Goal: Information Seeking & Learning: Learn about a topic

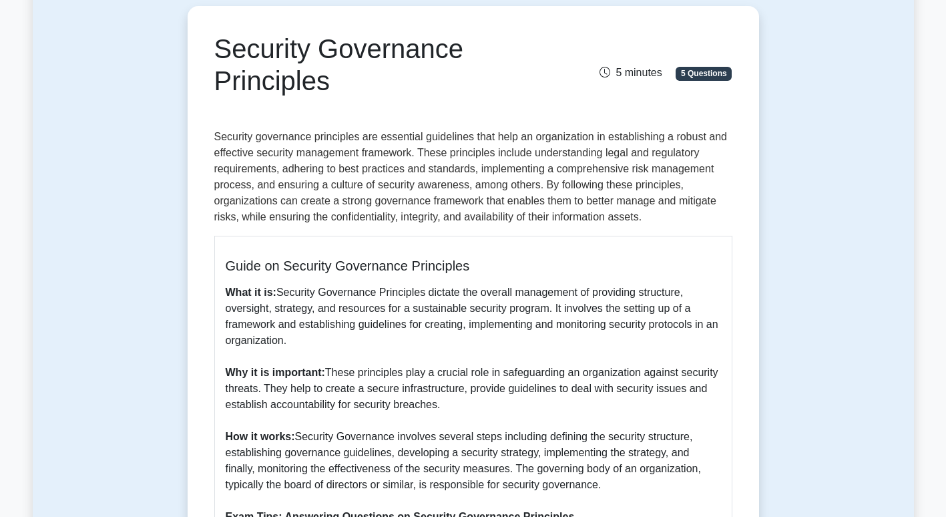
scroll to position [134, 0]
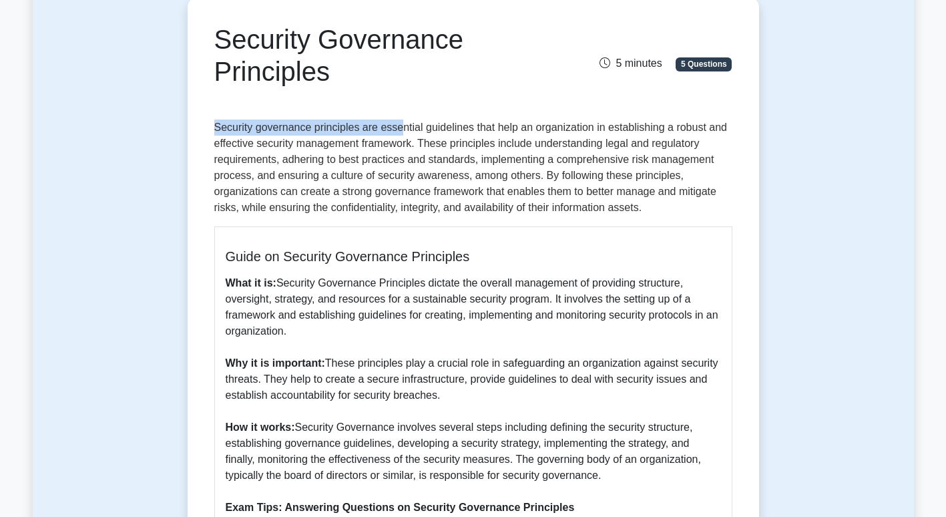
drag, startPoint x: 210, startPoint y: 125, endPoint x: 397, endPoint y: 124, distance: 186.9
click at [397, 124] on div "Security Governance Principles 5 minutes 5 Questions Guide on Security Governan…" at bounding box center [473, 400] width 561 height 796
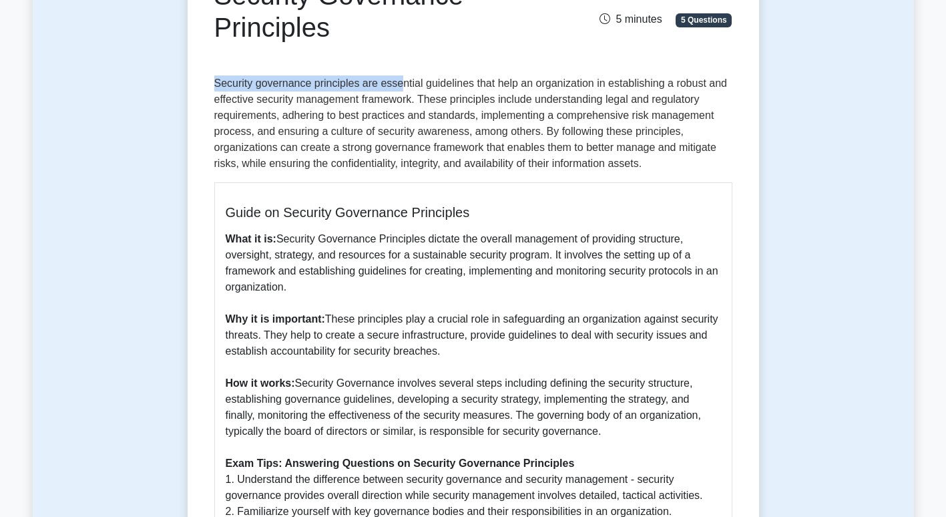
scroll to position [200, 0]
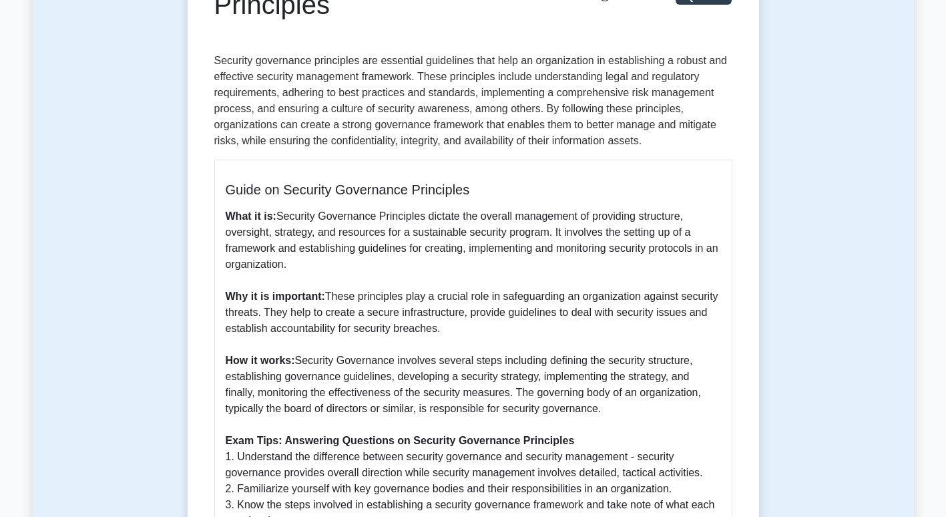
drag, startPoint x: 403, startPoint y: 253, endPoint x: 257, endPoint y: 245, distance: 145.8
click at [401, 253] on p "What it is: Security Governance Principles dictate the overall management of pr…" at bounding box center [473, 392] width 495 height 369
drag, startPoint x: 278, startPoint y: 219, endPoint x: 720, endPoint y: 266, distance: 443.9
click at [720, 266] on p "What it is: Security Governance Principles dictate the overall management of pr…" at bounding box center [473, 392] width 495 height 369
copy p "Security Governance Principles dictate the overall management of providing stru…"
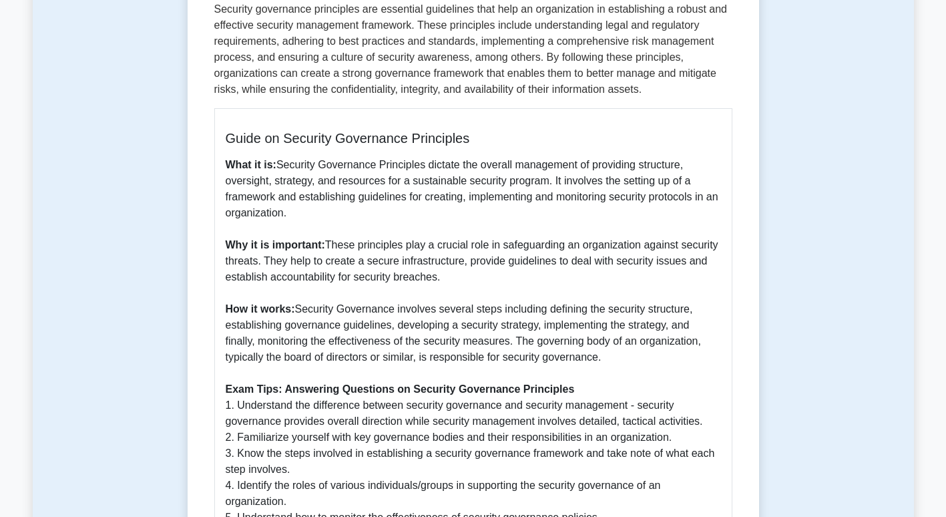
scroll to position [334, 0]
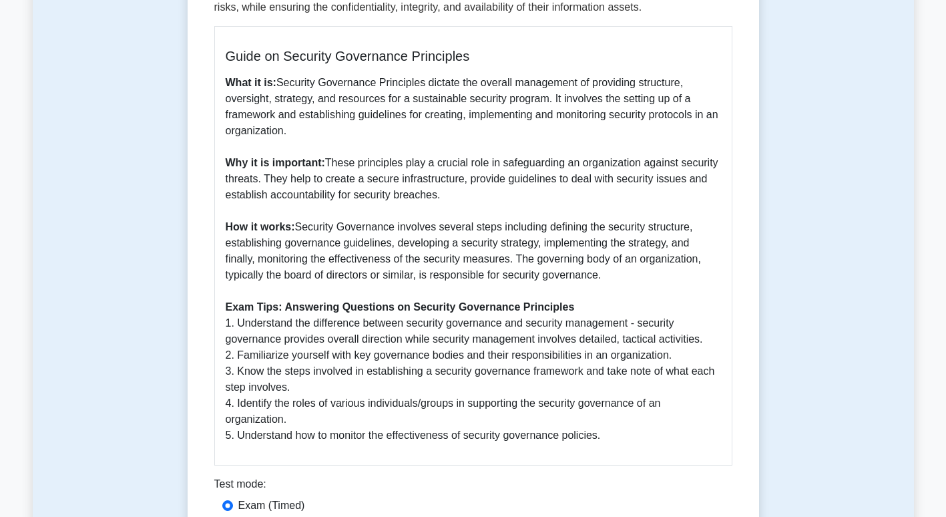
drag, startPoint x: 327, startPoint y: 163, endPoint x: 549, endPoint y: 196, distance: 224.8
click at [549, 196] on p "What it is: Security Governance Principles dictate the overall management of pr…" at bounding box center [473, 259] width 495 height 369
copy p "These principles play a crucial role in safeguarding an organization against se…"
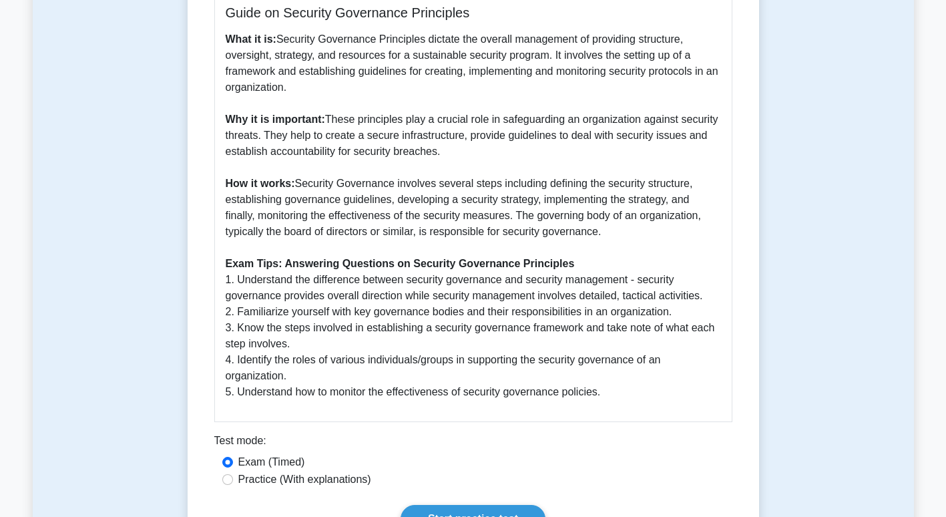
scroll to position [401, 0]
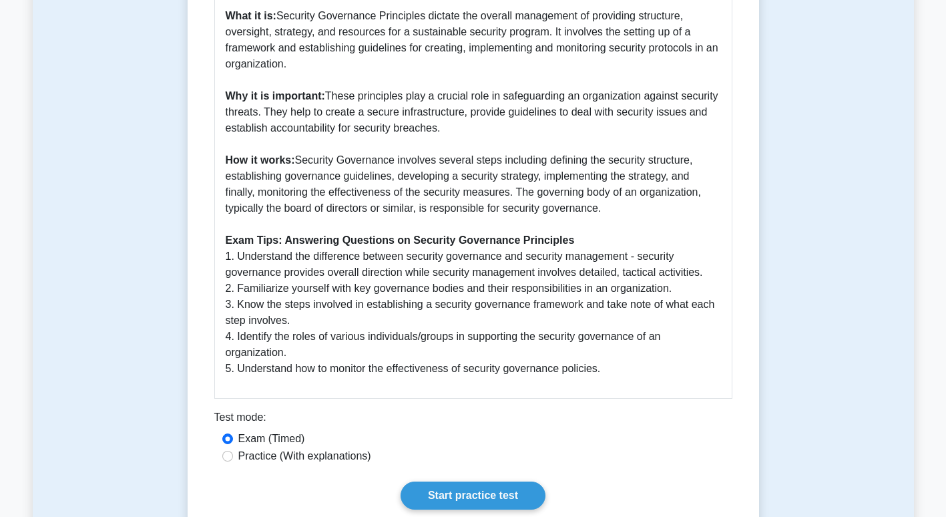
drag, startPoint x: 298, startPoint y: 161, endPoint x: 614, endPoint y: 209, distance: 319.4
click at [614, 209] on p "What it is: Security Governance Principles dictate the overall management of pr…" at bounding box center [473, 192] width 495 height 369
copy p "Security Governance involves several steps including defining the security stru…"
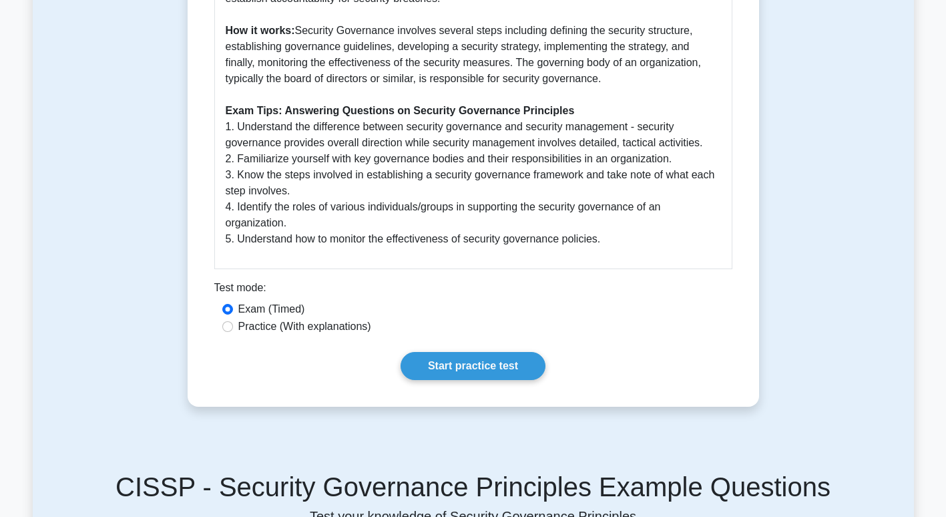
scroll to position [534, 0]
